Goal: Task Accomplishment & Management: Manage account settings

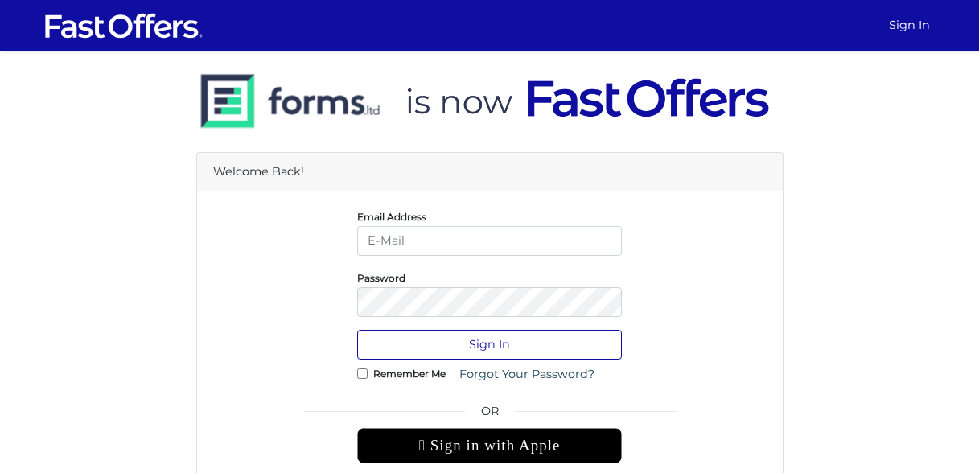
type input "david@davidrubelrealtor.com"
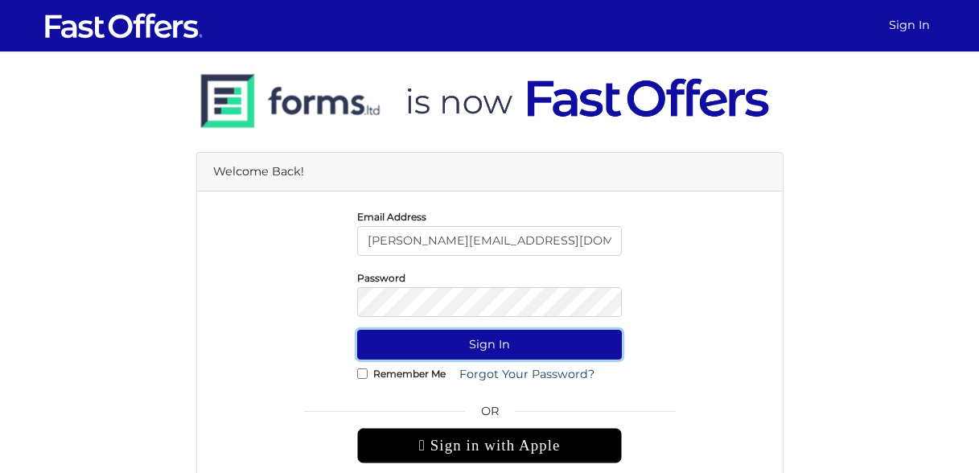
click at [510, 344] on button "Sign In" at bounding box center [489, 345] width 265 height 30
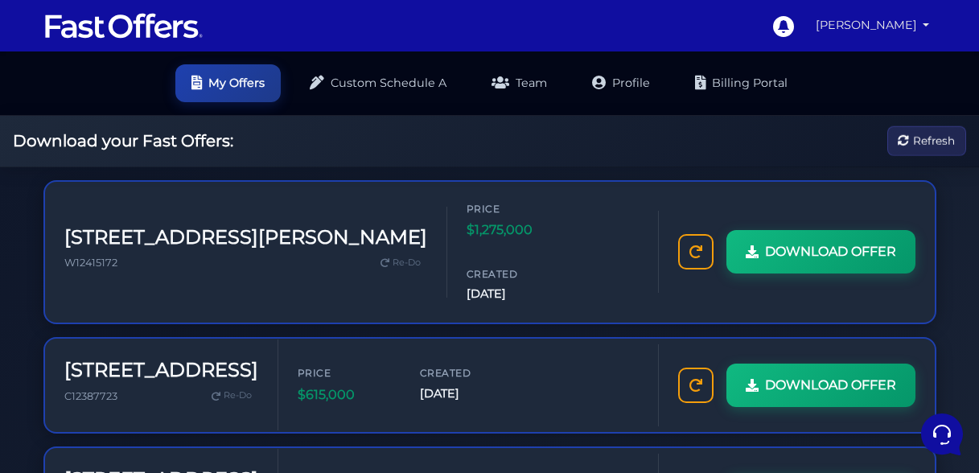
click at [911, 32] on link "[PERSON_NAME]" at bounding box center [872, 25] width 127 height 31
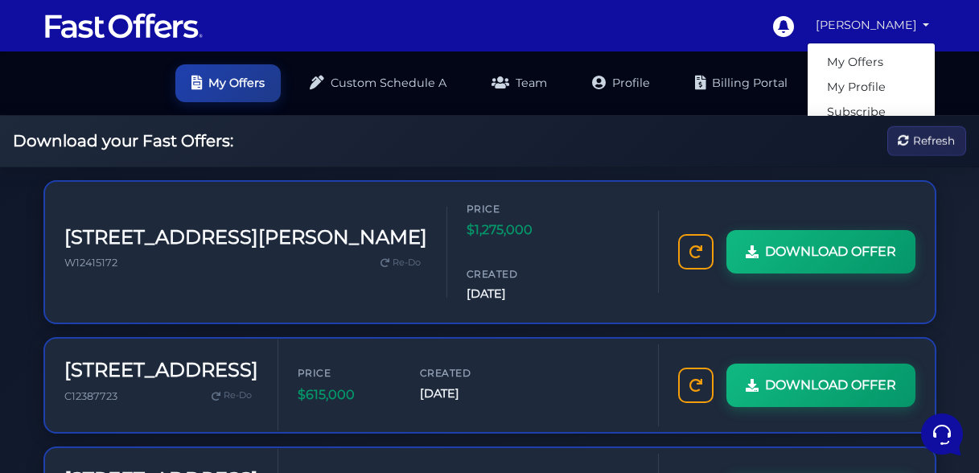
click at [930, 23] on link "[PERSON_NAME]" at bounding box center [872, 25] width 127 height 31
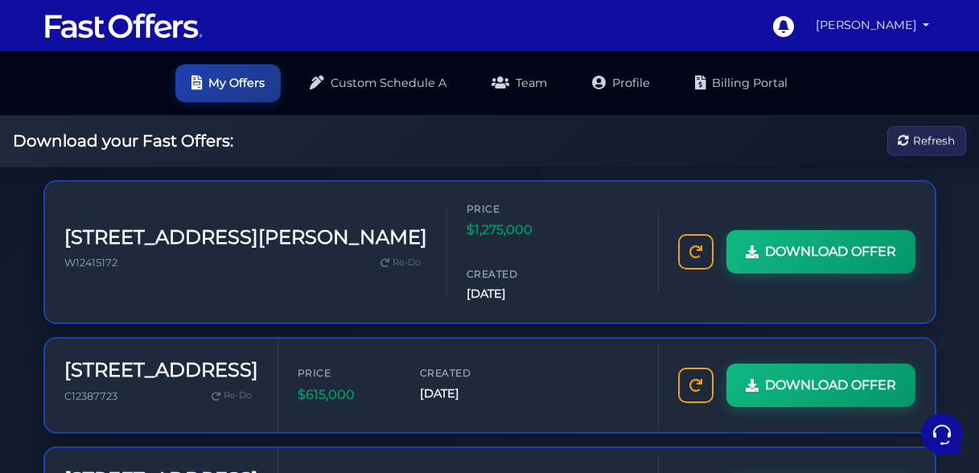
click at [930, 23] on link "[PERSON_NAME]" at bounding box center [872, 25] width 127 height 31
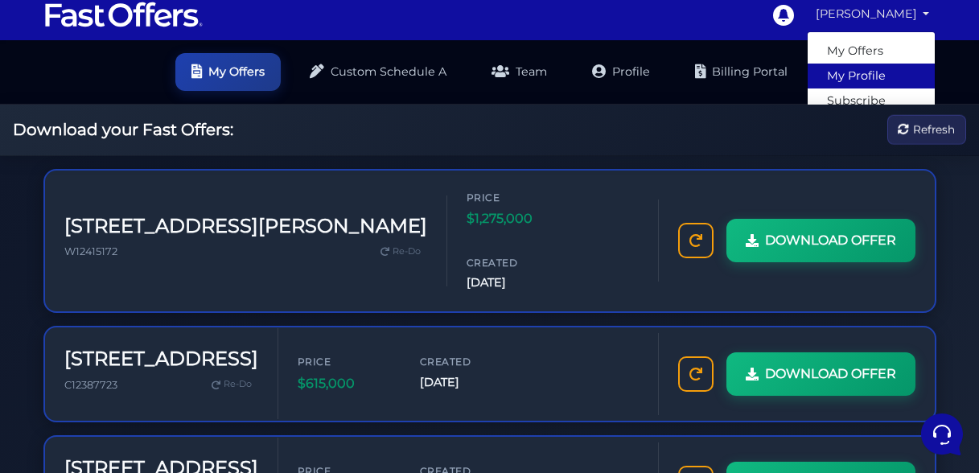
scroll to position [13, 0]
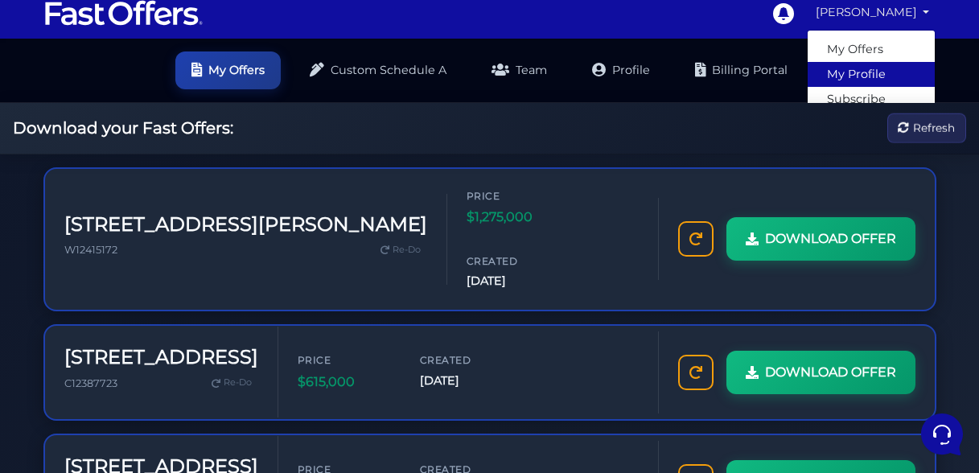
click at [876, 72] on link "My Profile" at bounding box center [870, 74] width 127 height 25
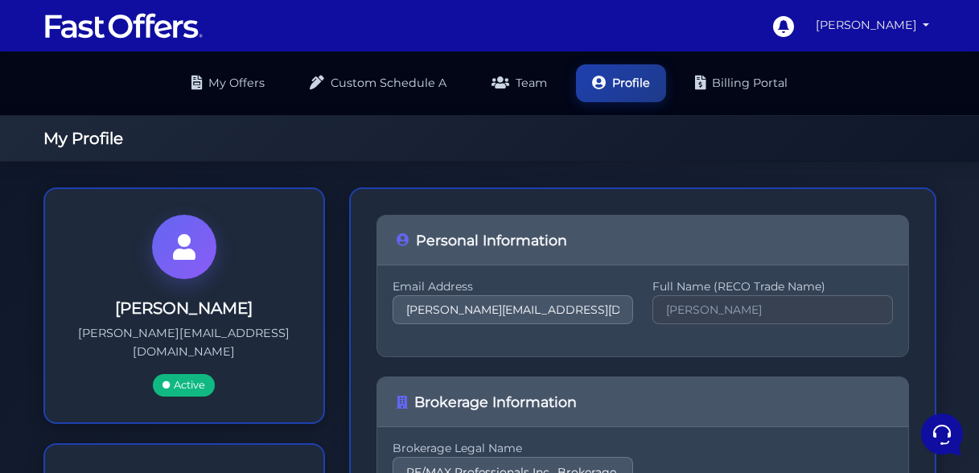
click at [888, 27] on link "[PERSON_NAME]" at bounding box center [872, 25] width 127 height 31
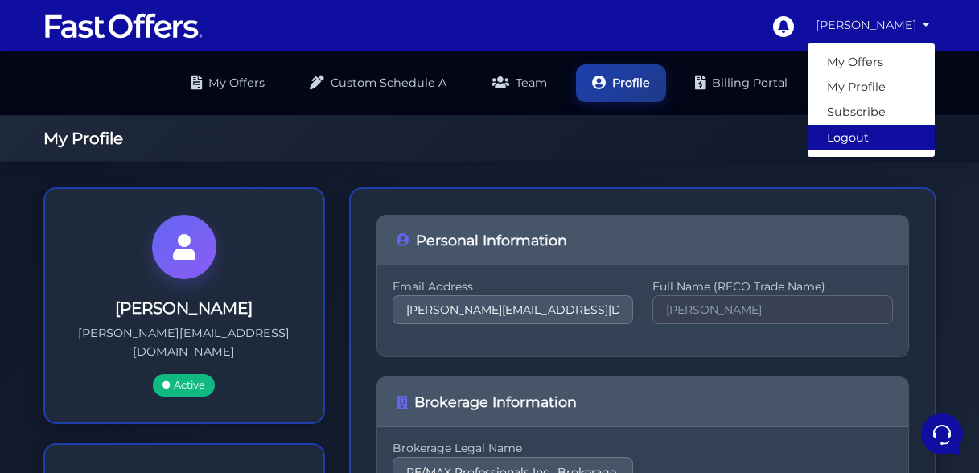
click at [843, 141] on link "Logout" at bounding box center [870, 137] width 127 height 25
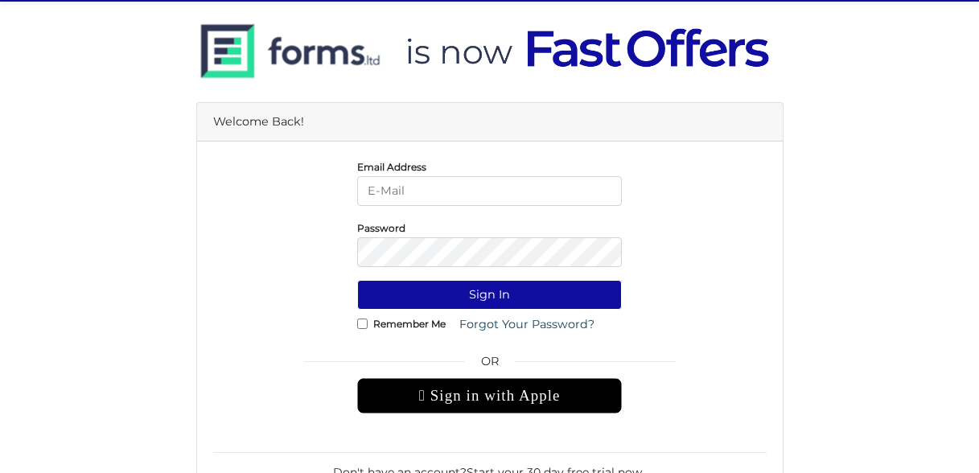
scroll to position [41, 0]
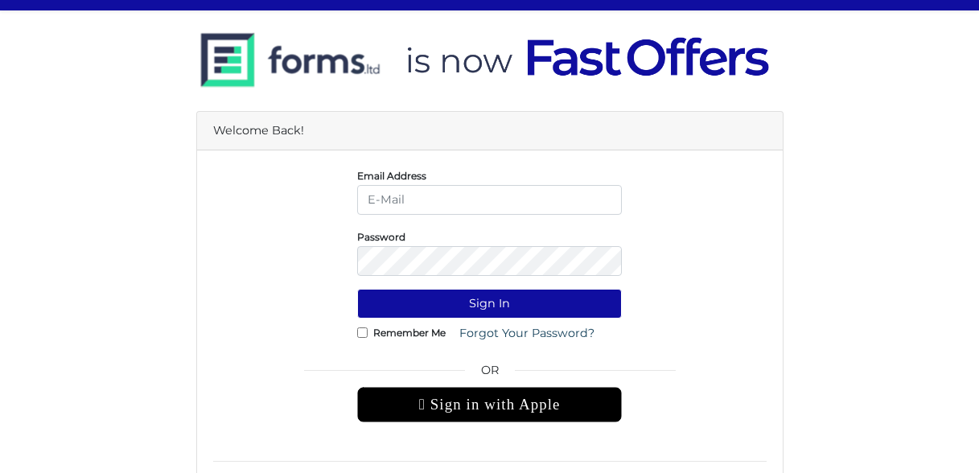
type input "[PERSON_NAME][EMAIL_ADDRESS][DOMAIN_NAME]"
click at [357, 289] on button "Sign In" at bounding box center [489, 304] width 265 height 30
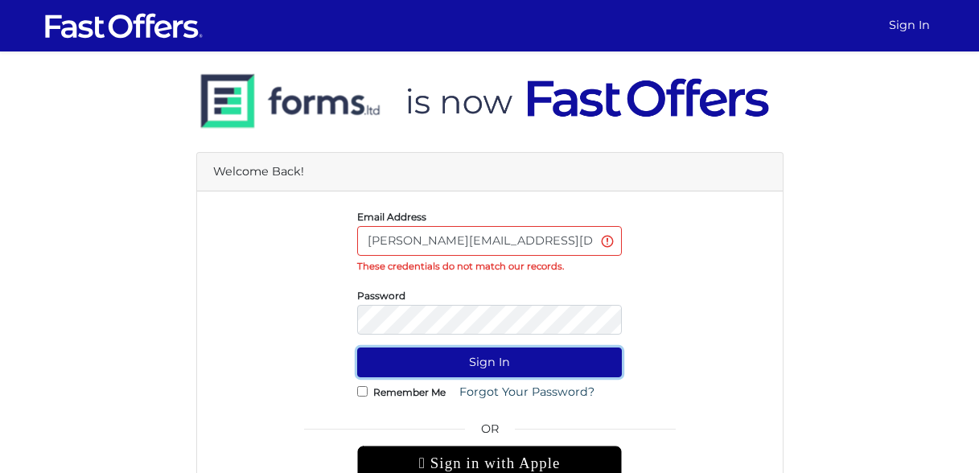
click at [462, 363] on button "Sign In" at bounding box center [489, 362] width 265 height 30
